Goal: Find specific page/section: Find specific page/section

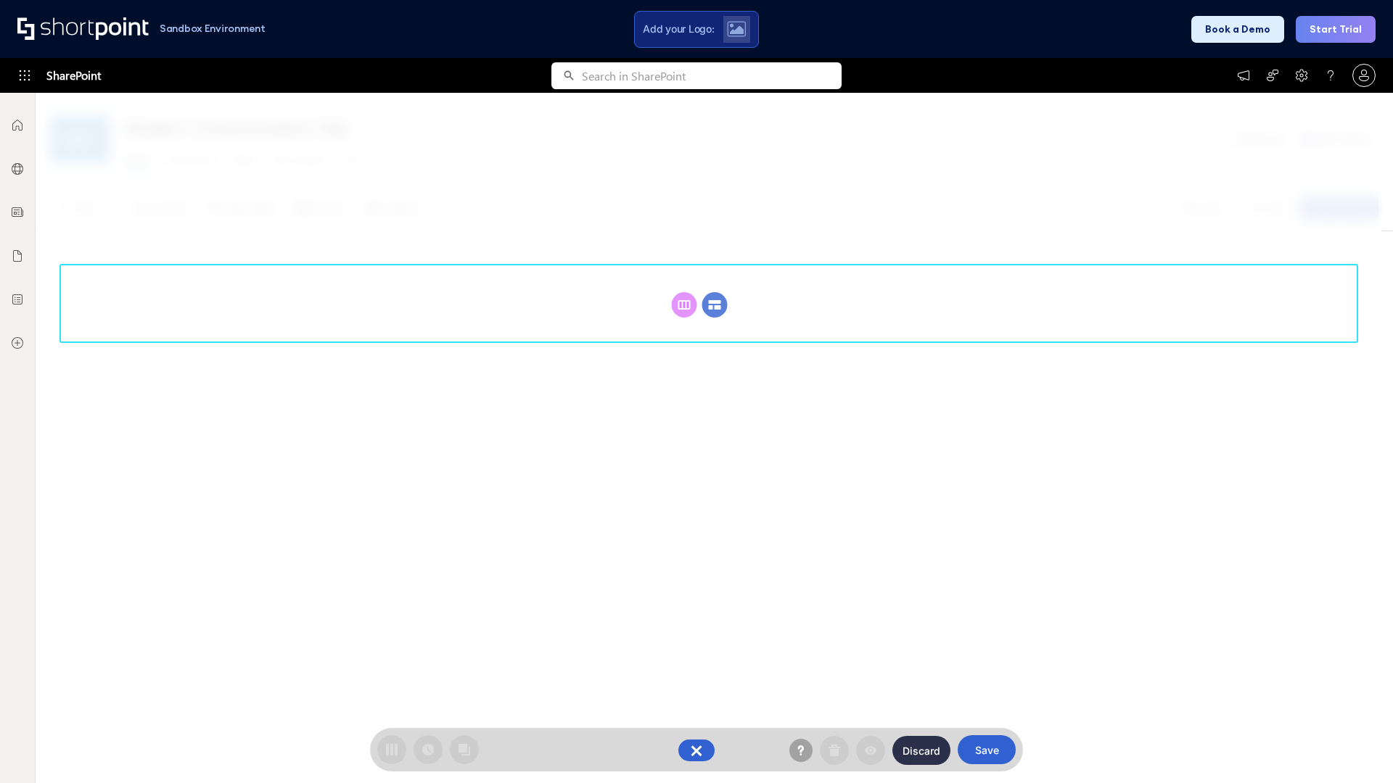
scroll to position [199, 0]
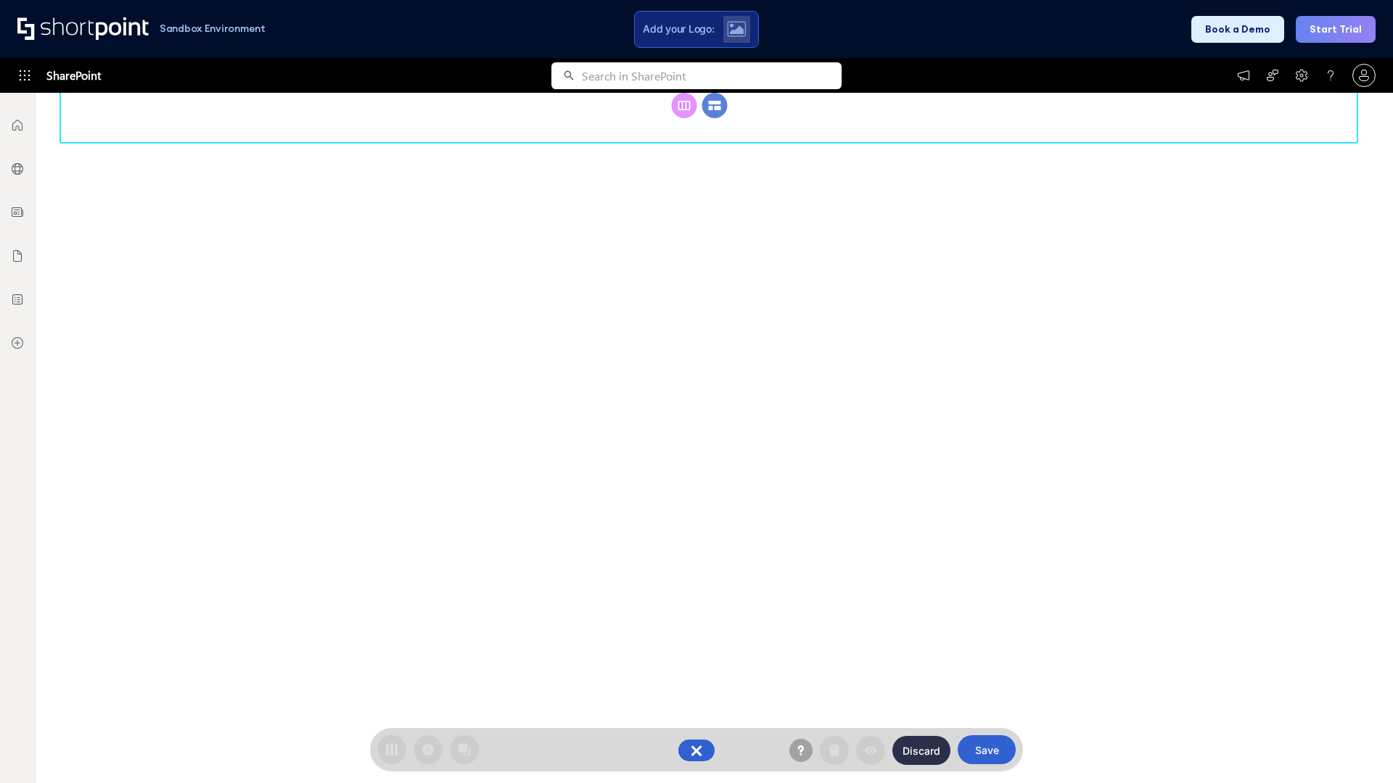
click at [714, 118] on circle at bounding box center [714, 105] width 25 height 25
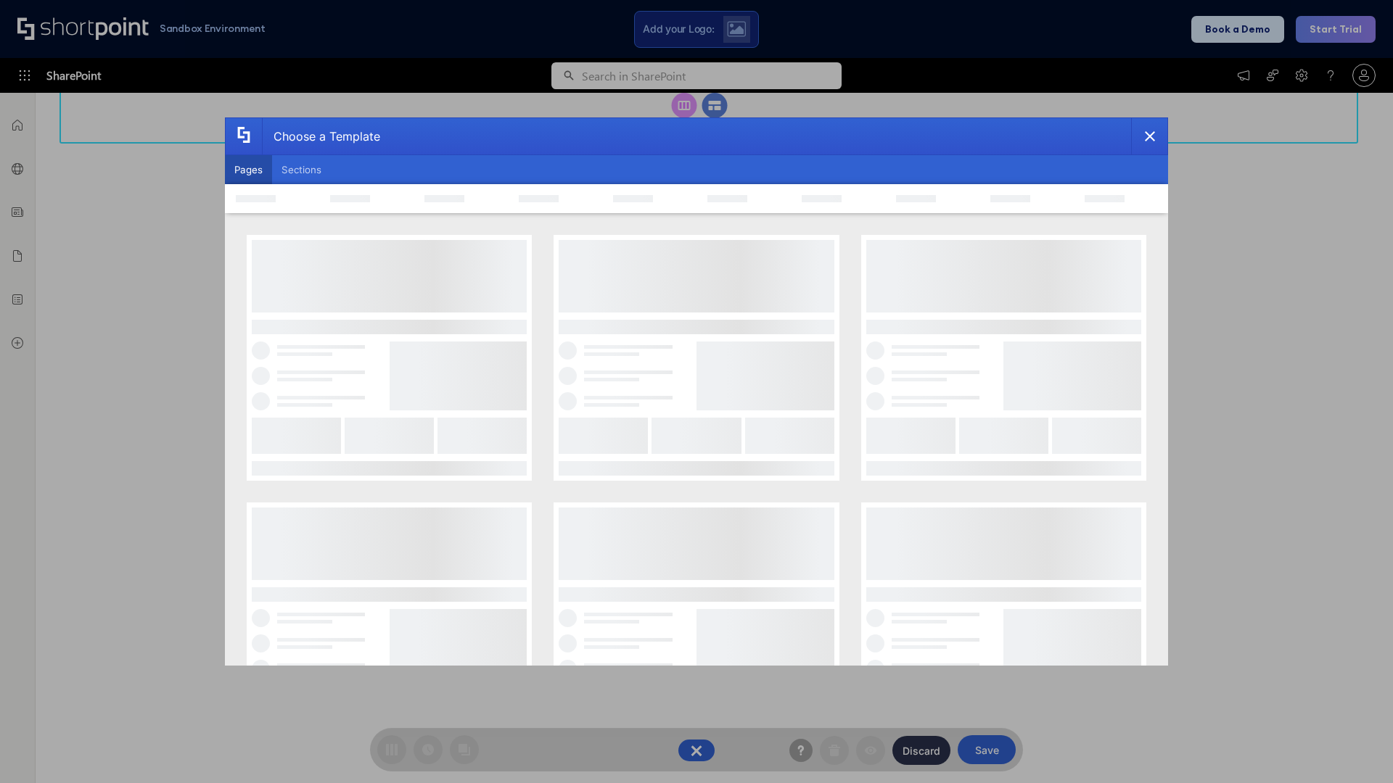
scroll to position [0, 0]
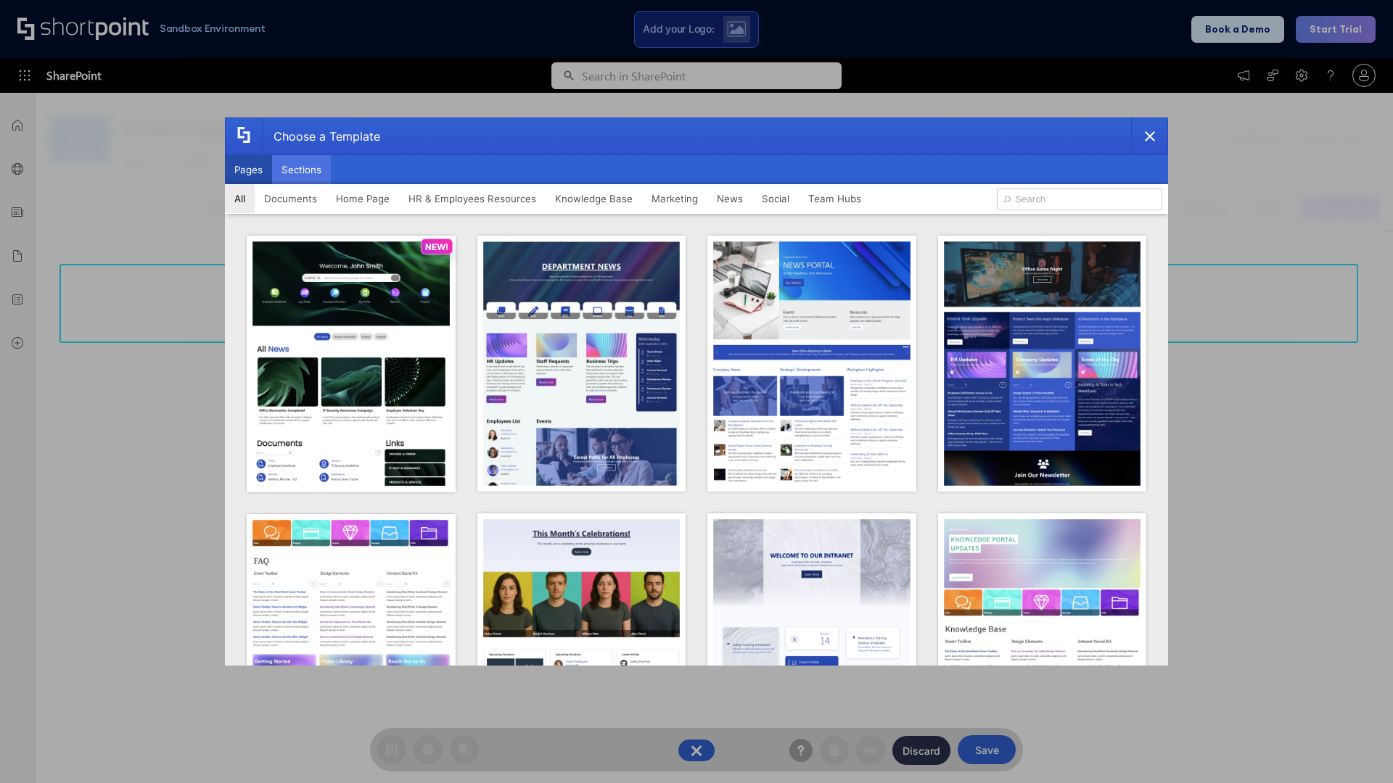
click at [301, 170] on button "Sections" at bounding box center [301, 169] width 59 height 29
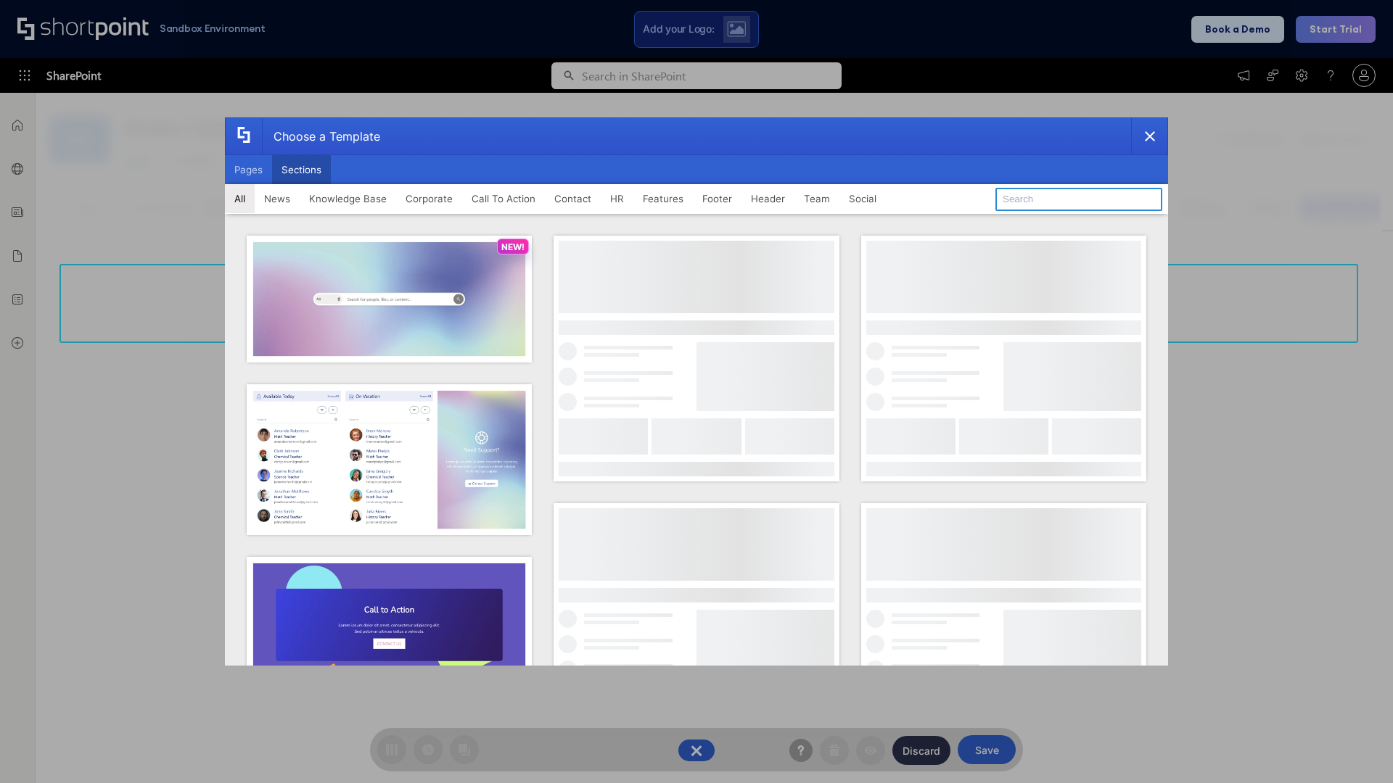
type input "Company News"
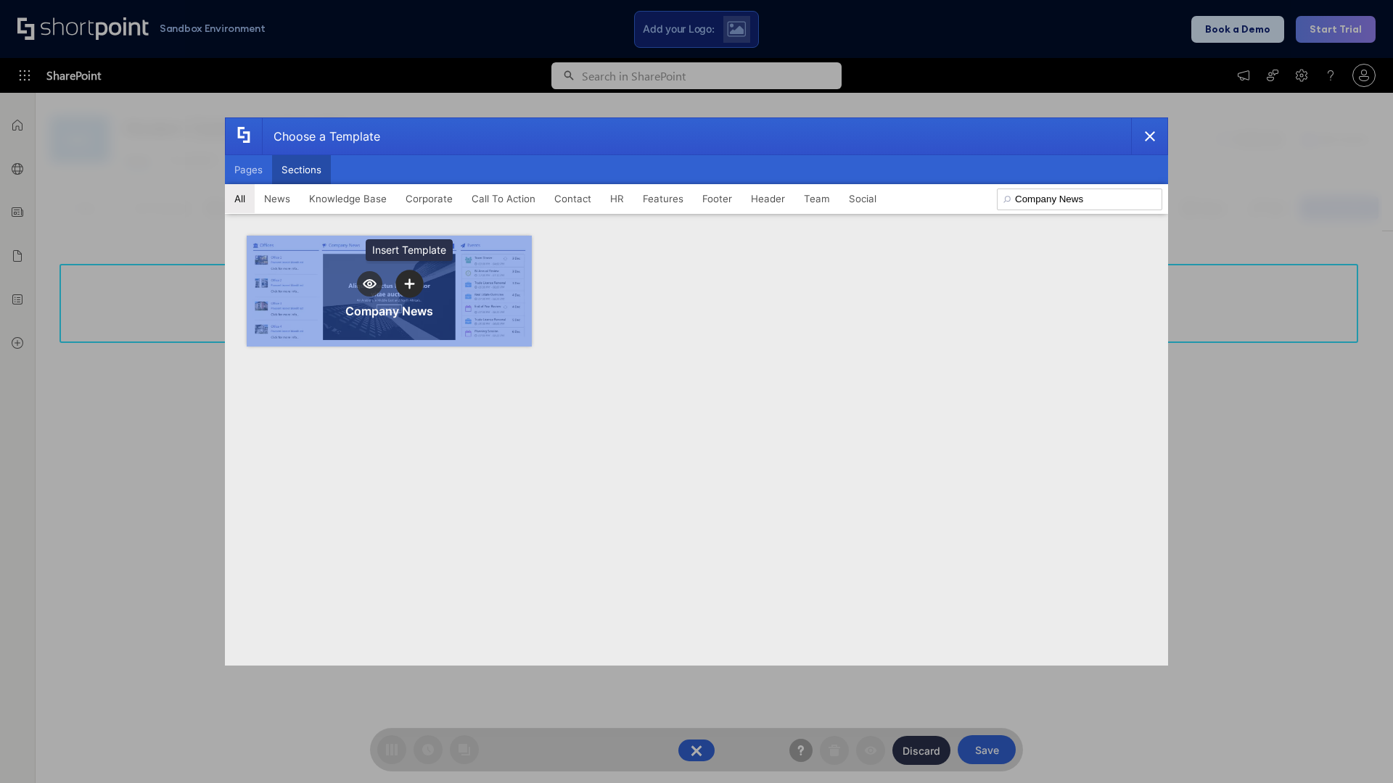
click at [409, 284] on icon "template selector" at bounding box center [409, 284] width 10 height 10
